Goal: Transaction & Acquisition: Book appointment/travel/reservation

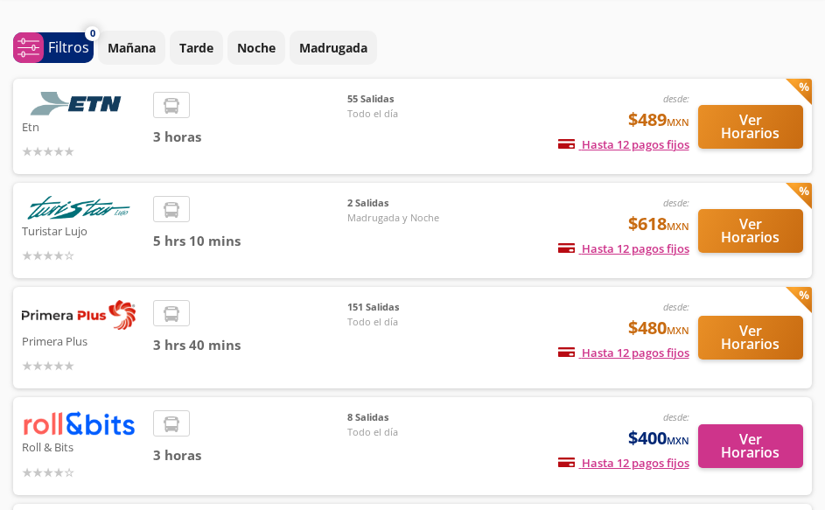
scroll to position [87, 0]
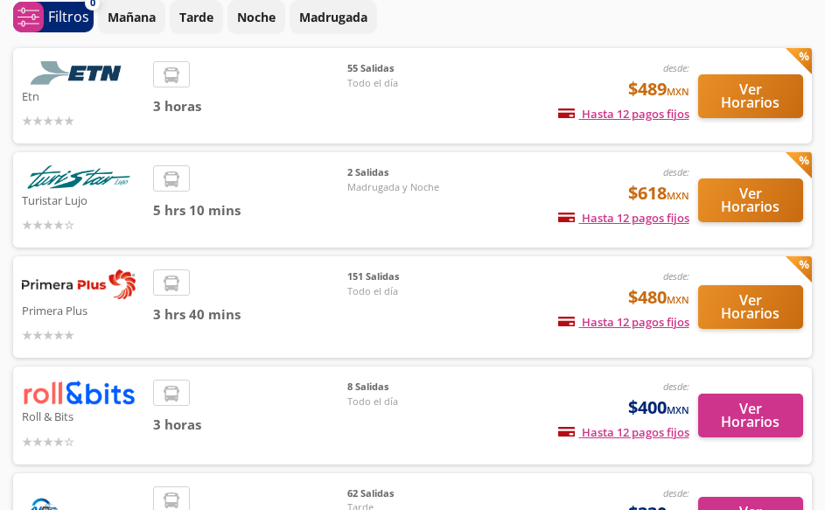
click at [466, 303] on div "151 Salidas Todo el día" at bounding box center [408, 306] width 122 height 75
click at [764, 311] on button "Ver Horarios" at bounding box center [751, 307] width 106 height 44
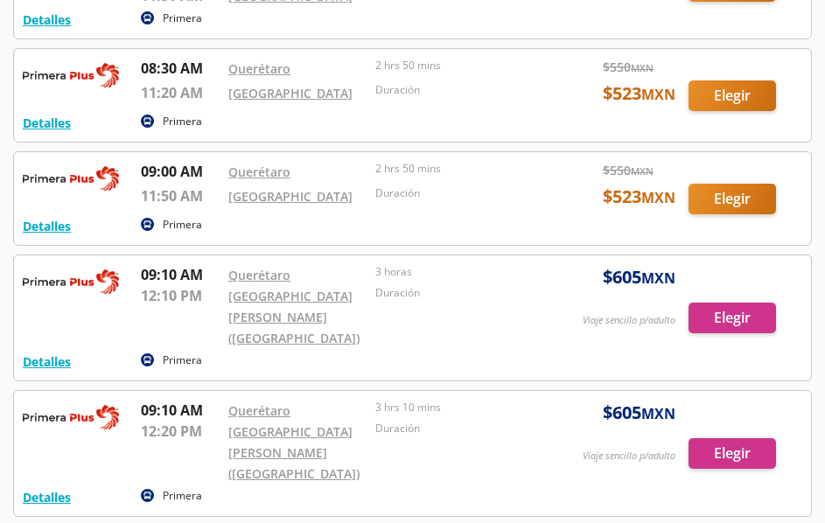
scroll to position [6116, 0]
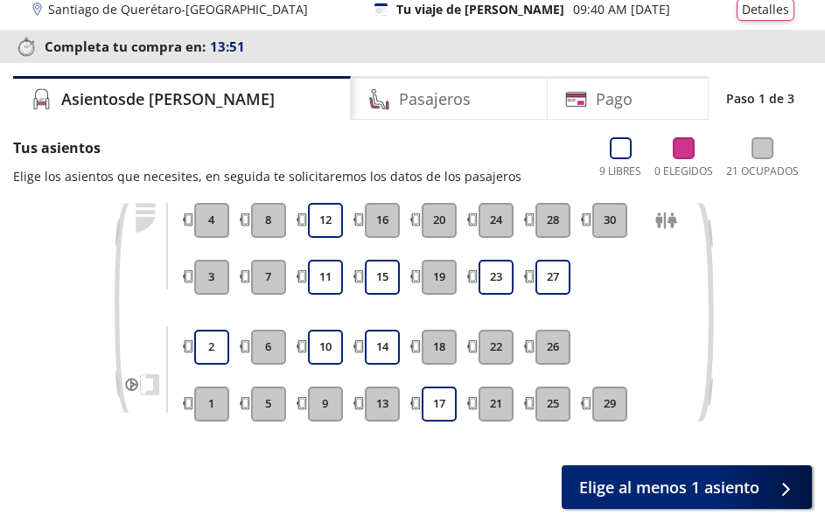
scroll to position [63, 0]
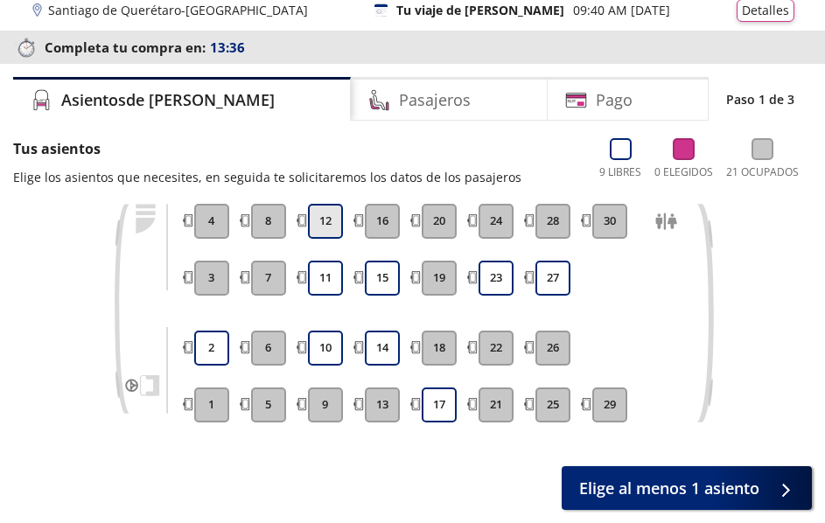
click at [324, 220] on button "12" at bounding box center [325, 221] width 35 height 35
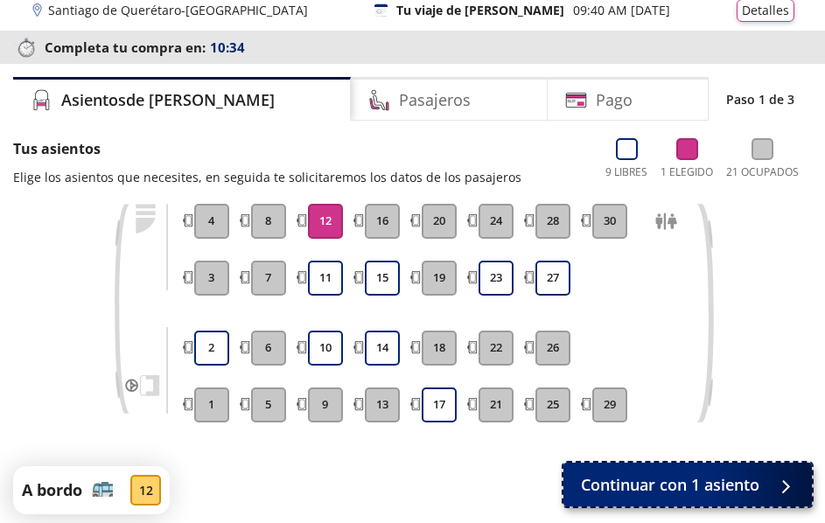
click at [649, 481] on span "Continuar con 1 asiento" at bounding box center [670, 485] width 178 height 24
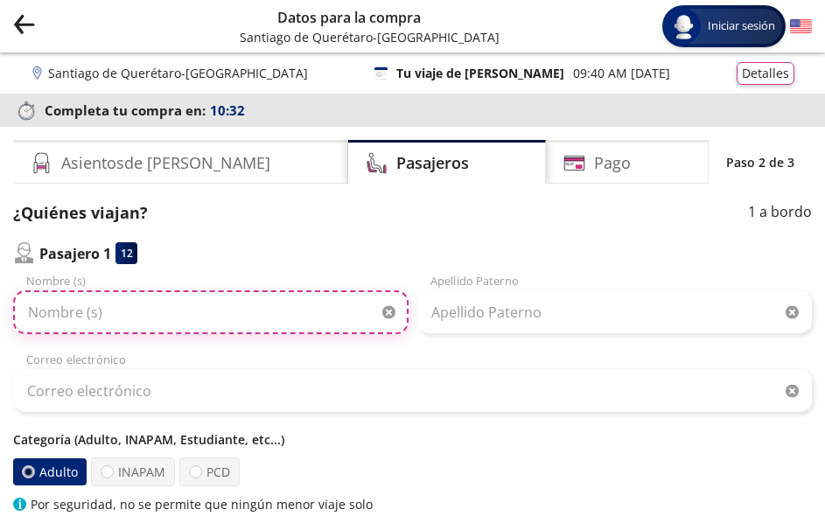
click at [178, 316] on input "Nombre (s)" at bounding box center [210, 312] width 395 height 44
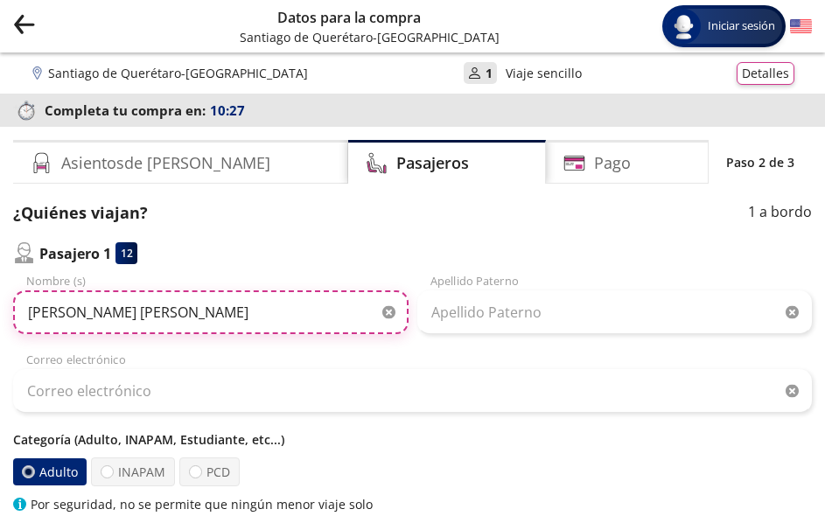
type input "[PERSON_NAME] [PERSON_NAME]"
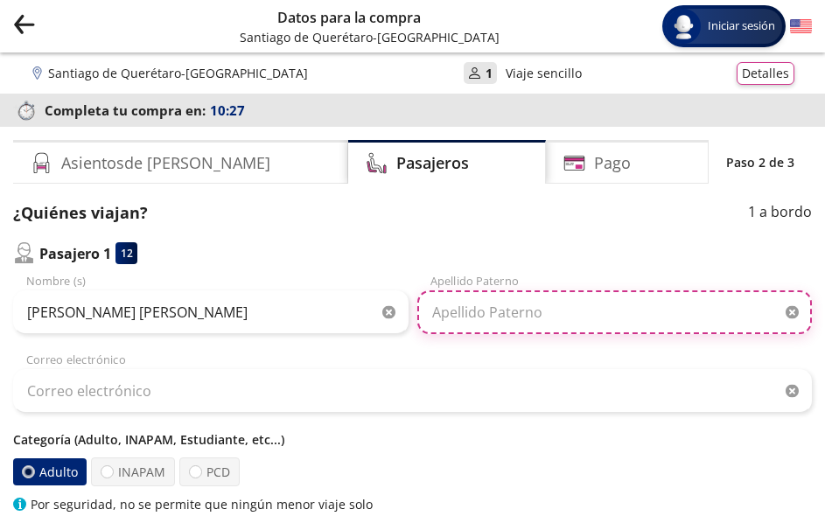
click at [479, 302] on input "Apellido Paterno" at bounding box center [614, 312] width 395 height 44
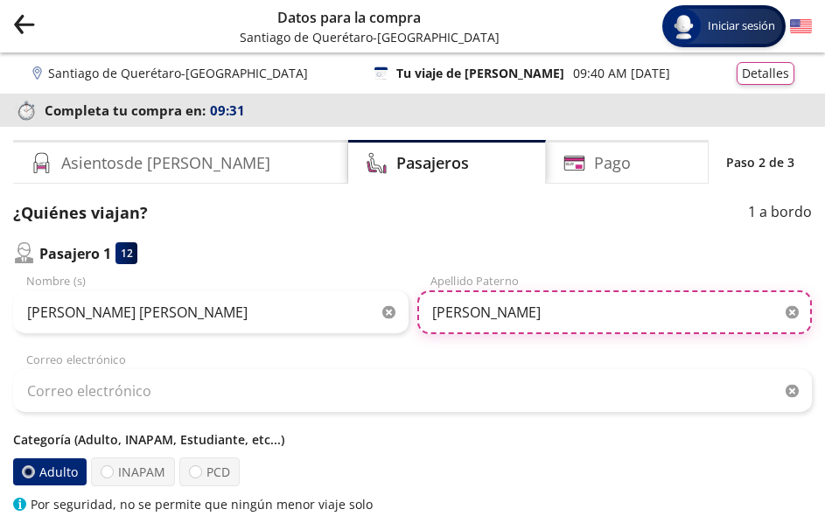
type input "[PERSON_NAME]"
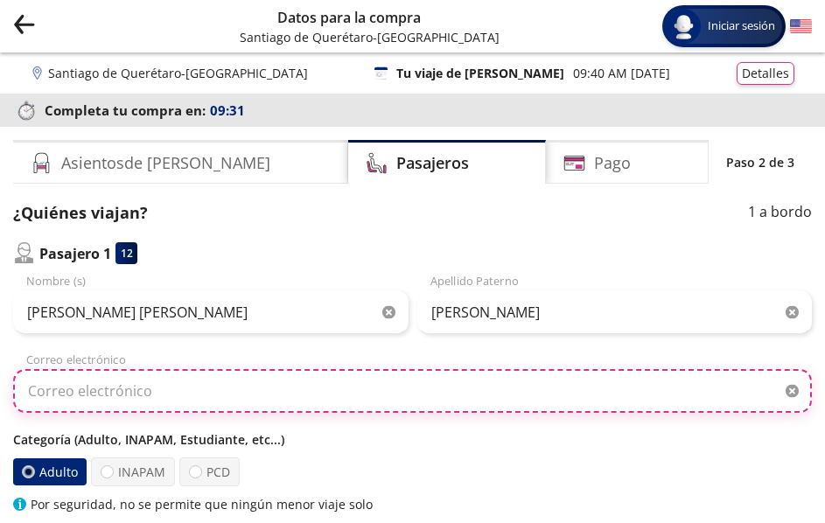
click at [128, 402] on input "Correo electrónico" at bounding box center [412, 391] width 799 height 44
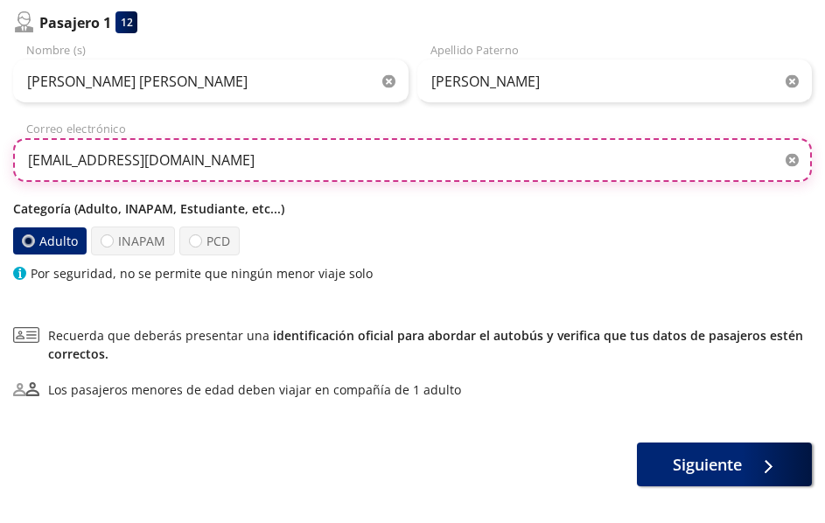
scroll to position [262, 0]
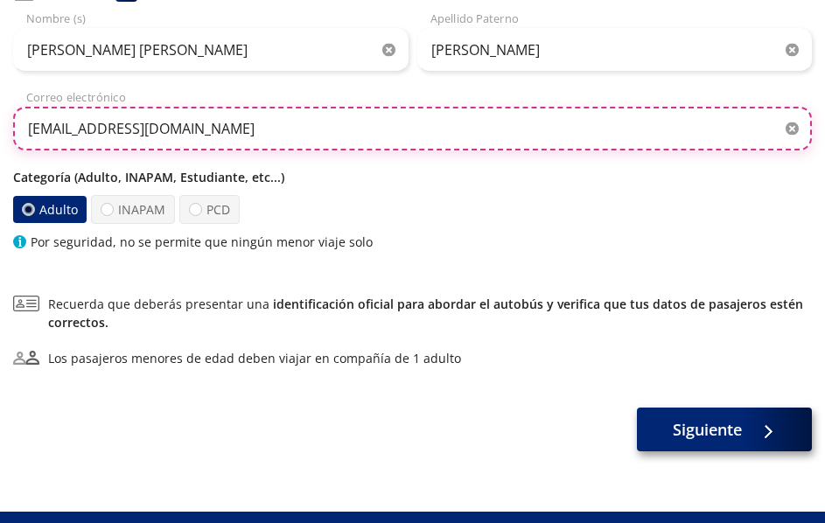
type input "[EMAIL_ADDRESS][DOMAIN_NAME]"
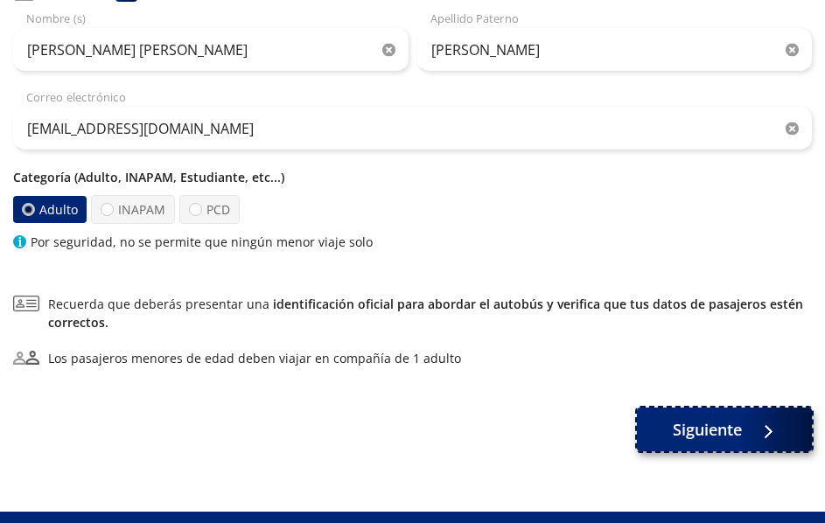
click at [712, 429] on span "Siguiente" at bounding box center [707, 430] width 69 height 24
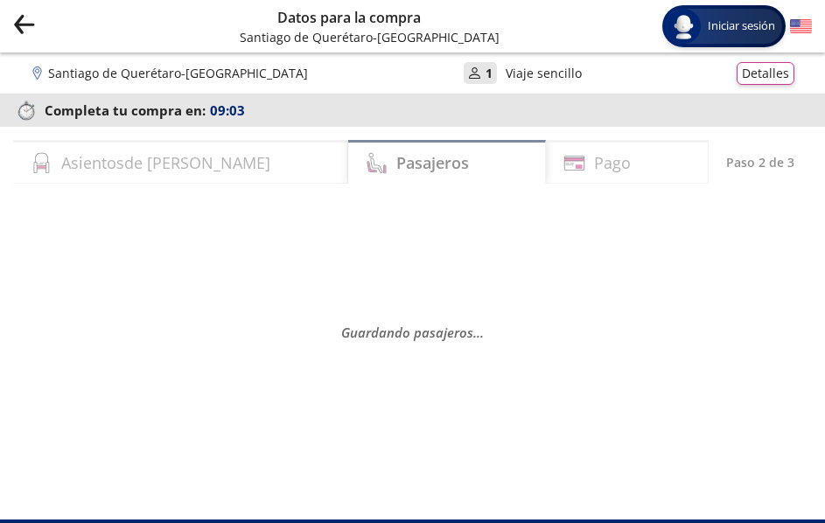
select select "MX"
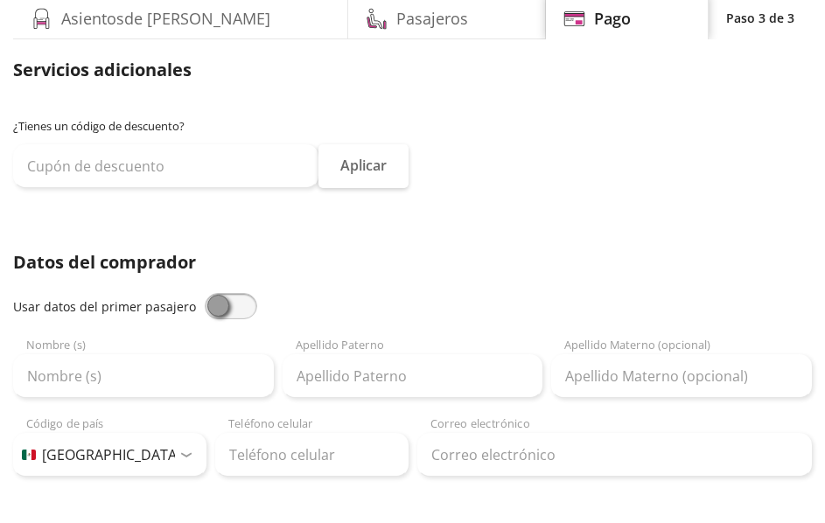
scroll to position [175, 0]
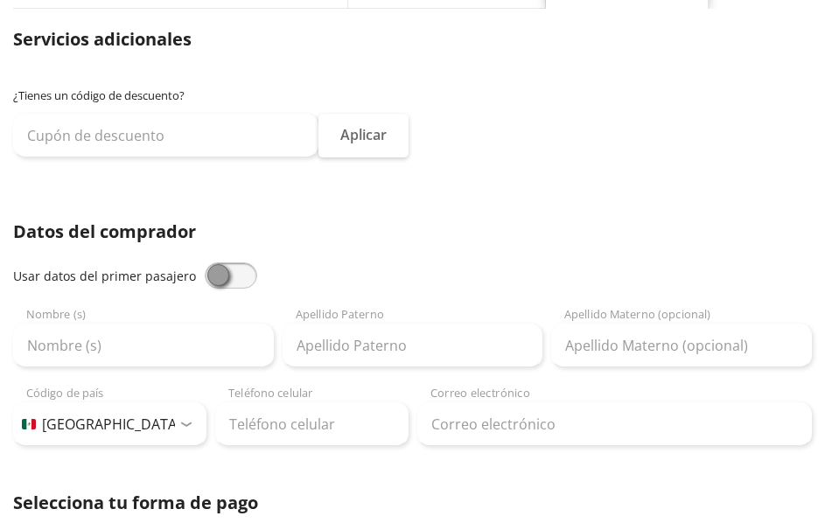
click at [238, 276] on span at bounding box center [231, 275] width 52 height 26
click at [205, 262] on input "checkbox" at bounding box center [205, 262] width 0 height 0
type input "[PERSON_NAME] [PERSON_NAME]"
type input "[PERSON_NAME]"
type input "[EMAIL_ADDRESS][DOMAIN_NAME]"
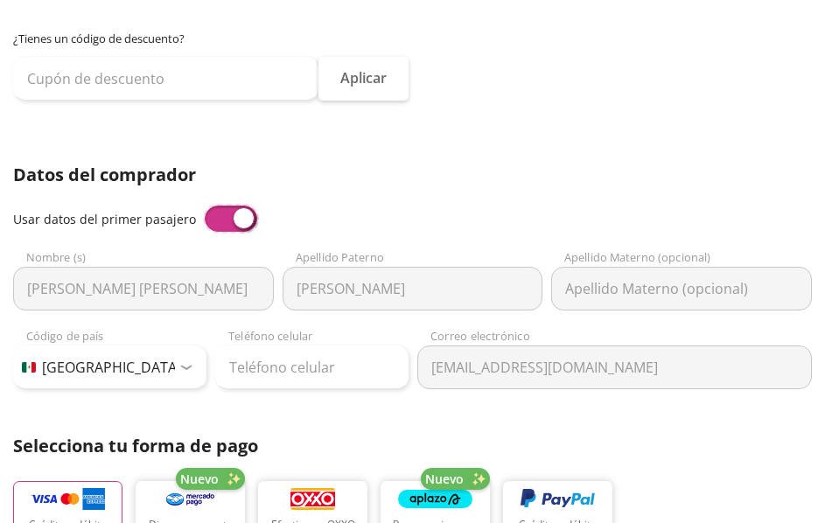
scroll to position [262, 0]
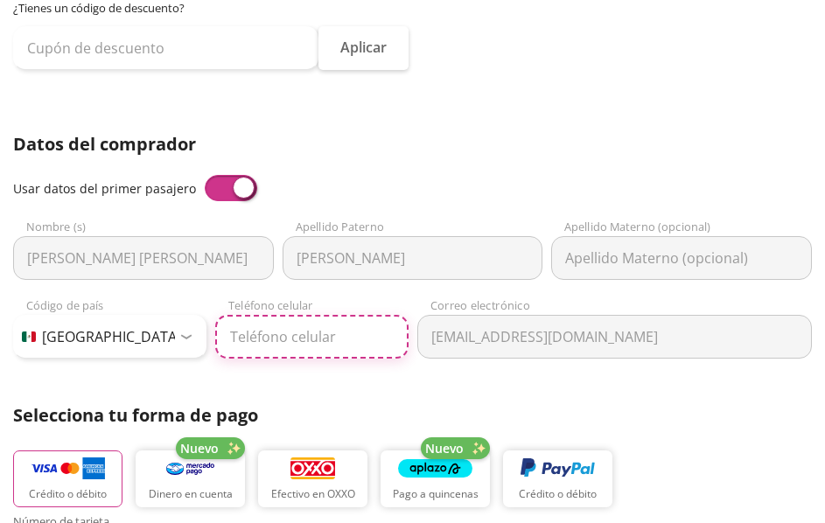
click at [324, 340] on input "Teléfono celular" at bounding box center [311, 337] width 193 height 44
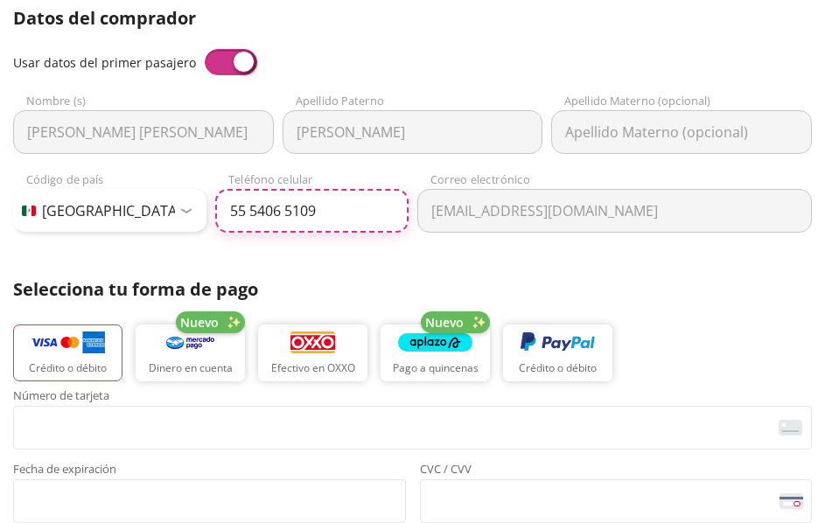
scroll to position [350, 0]
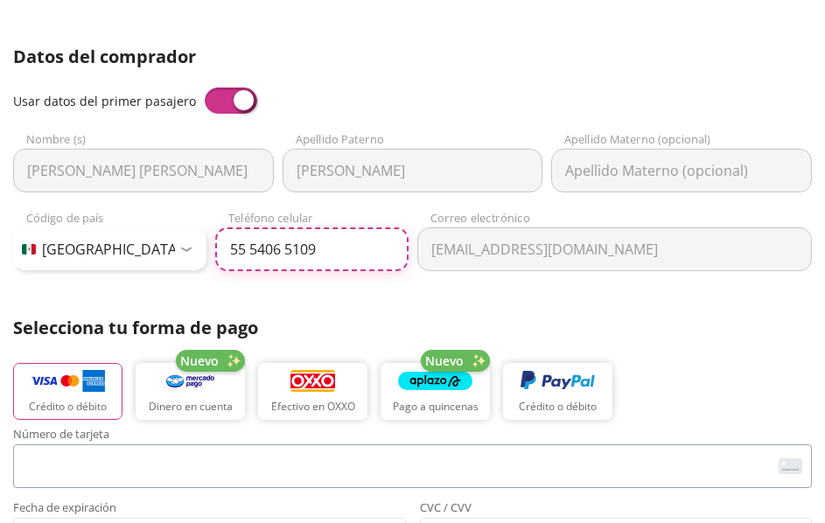
type input "55 5406 5109"
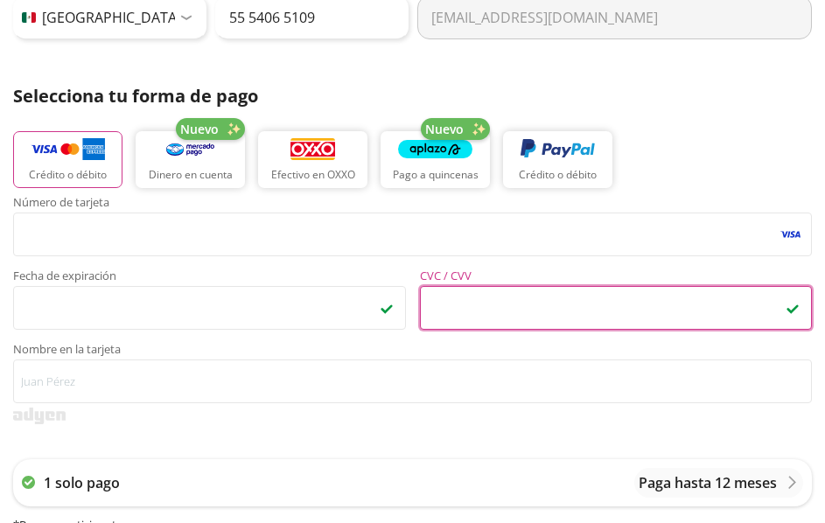
scroll to position [612, 0]
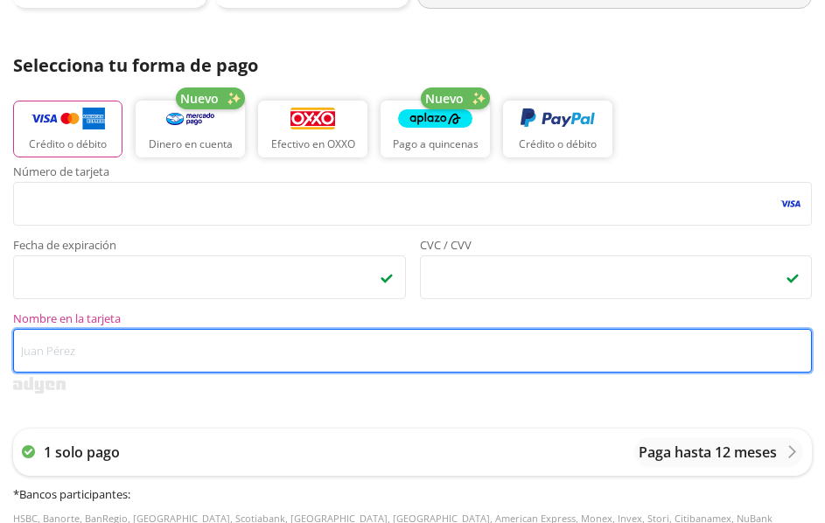
click at [95, 355] on input "Nombre en la tarjeta" at bounding box center [412, 351] width 799 height 44
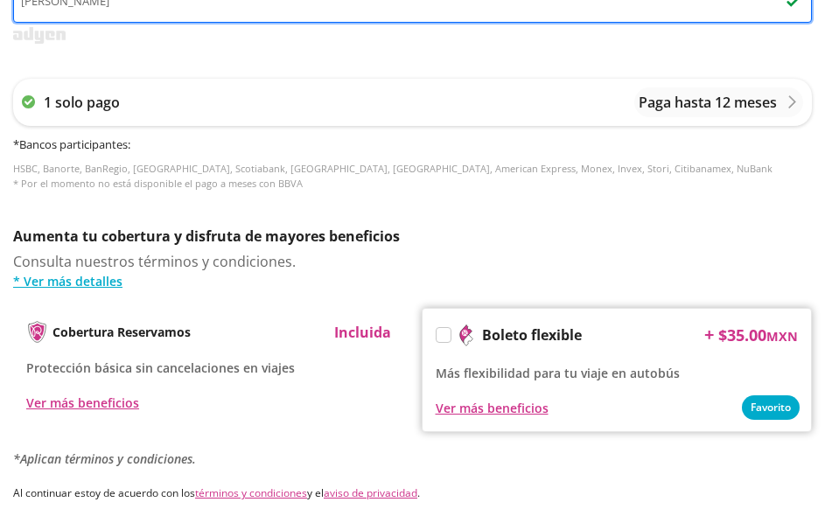
scroll to position [1050, 0]
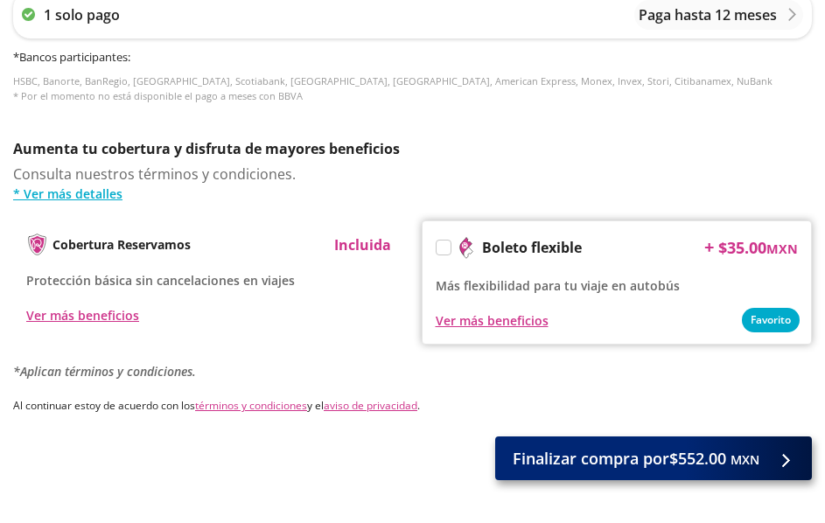
type input "[PERSON_NAME]"
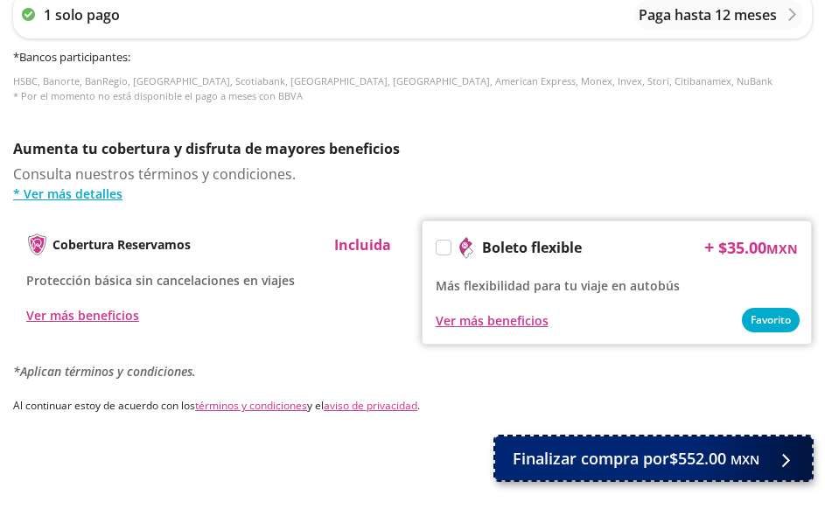
click at [581, 464] on span "Finalizar compra por $552.00 MXN" at bounding box center [636, 459] width 247 height 24
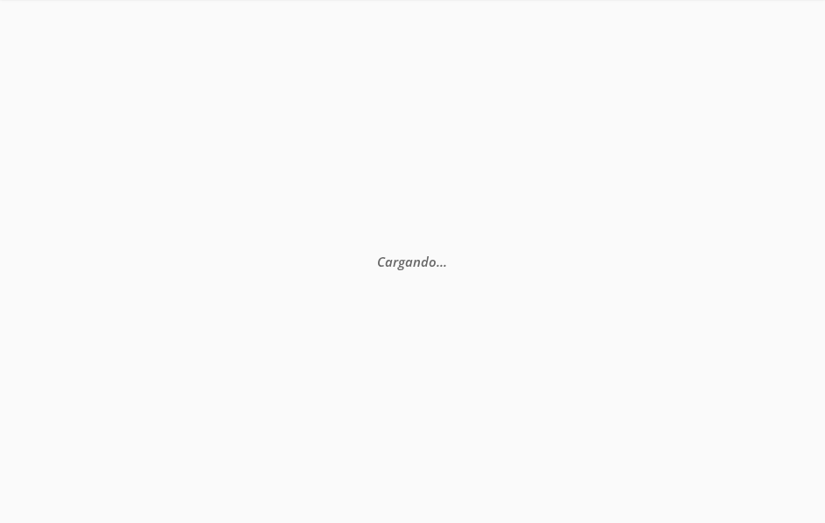
scroll to position [87, 0]
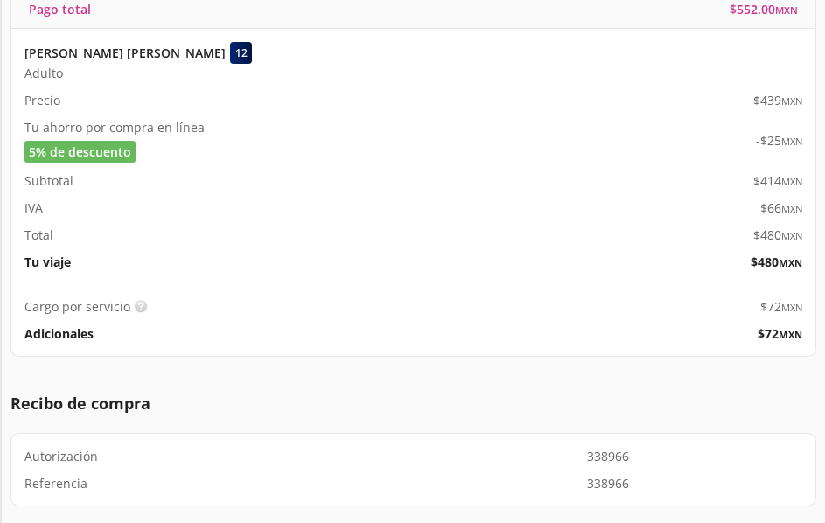
scroll to position [1077, 0]
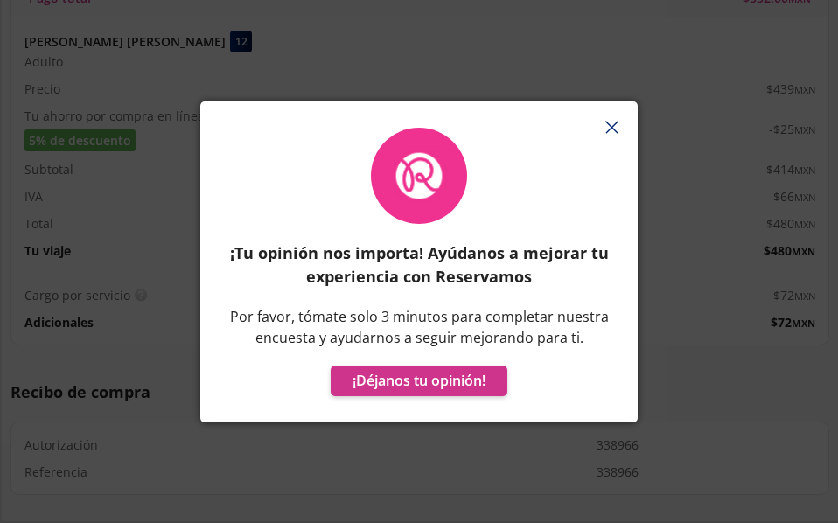
click at [611, 121] on icon "button" at bounding box center [611, 127] width 13 height 13
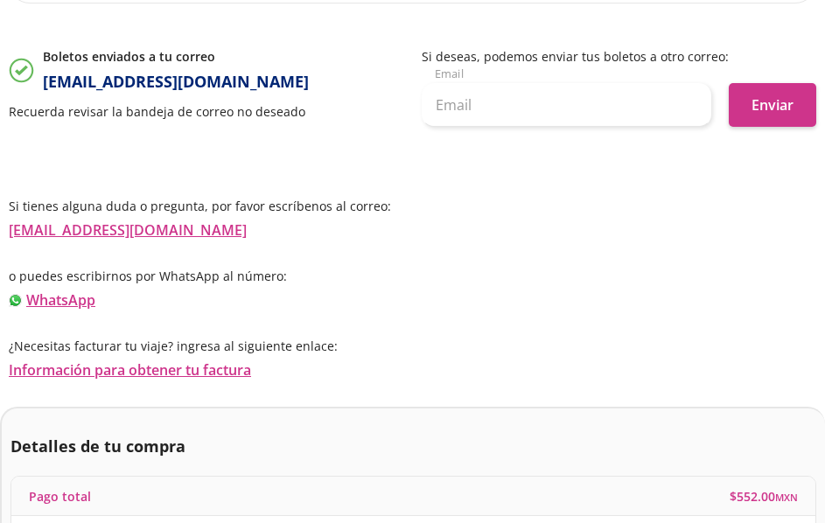
scroll to position [552, 0]
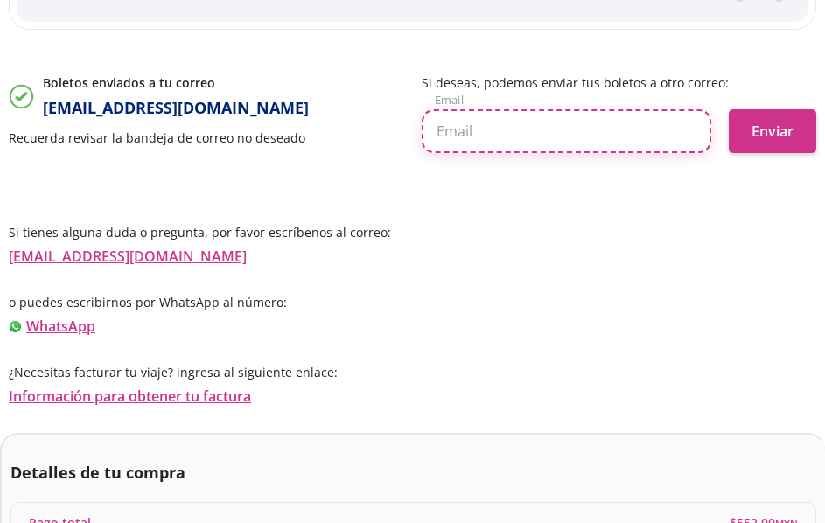
click at [537, 132] on input "text" at bounding box center [567, 131] width 290 height 44
type input "[EMAIL_ADDRESS][DOMAIN_NAME]"
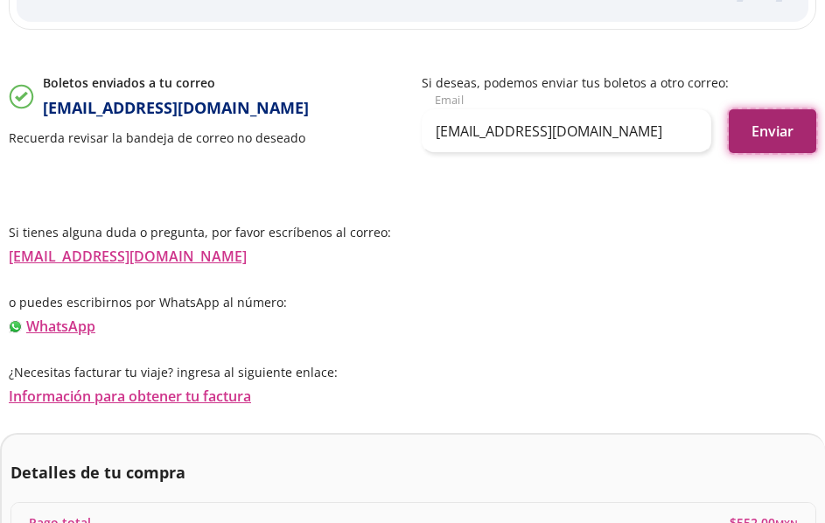
click at [772, 136] on button "Enviar" at bounding box center [772, 131] width 87 height 44
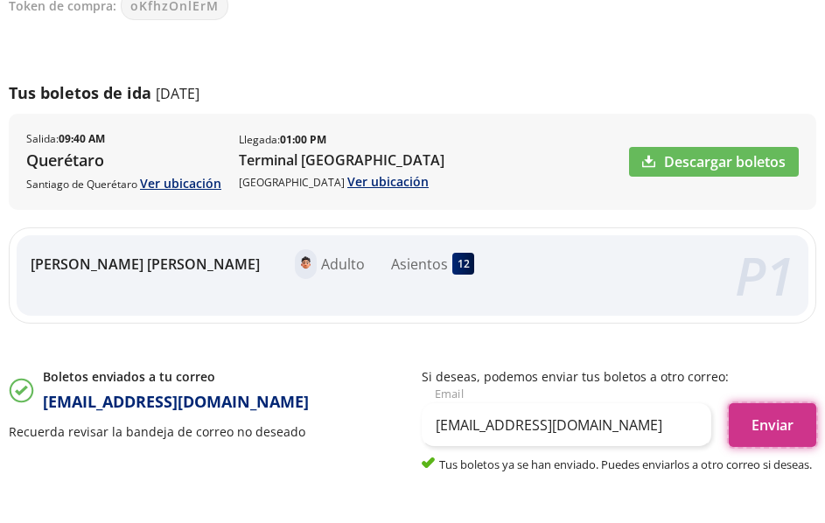
scroll to position [0, 0]
